Goal: Navigation & Orientation: Find specific page/section

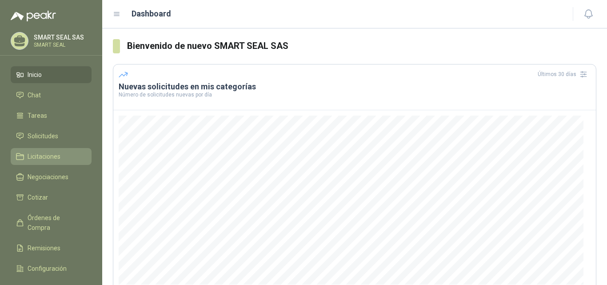
click at [42, 157] on span "Licitaciones" at bounding box center [44, 156] width 33 height 10
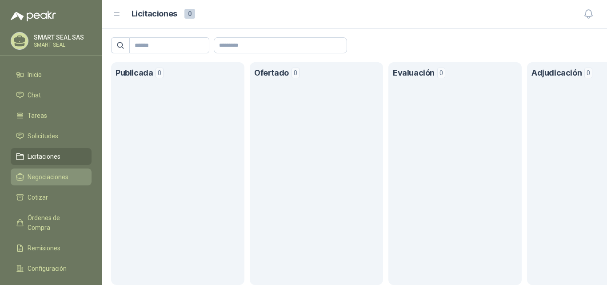
click at [40, 177] on span "Negociaciones" at bounding box center [48, 177] width 41 height 10
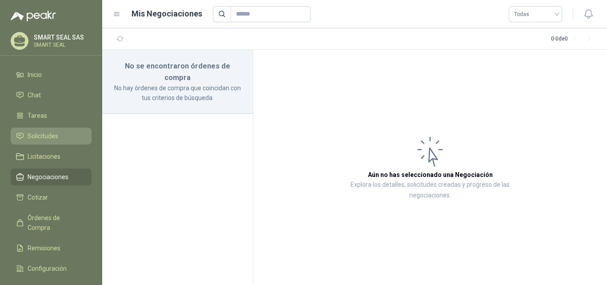
click at [41, 134] on span "Solicitudes" at bounding box center [43, 136] width 31 height 10
